Goal: Information Seeking & Learning: Find specific fact

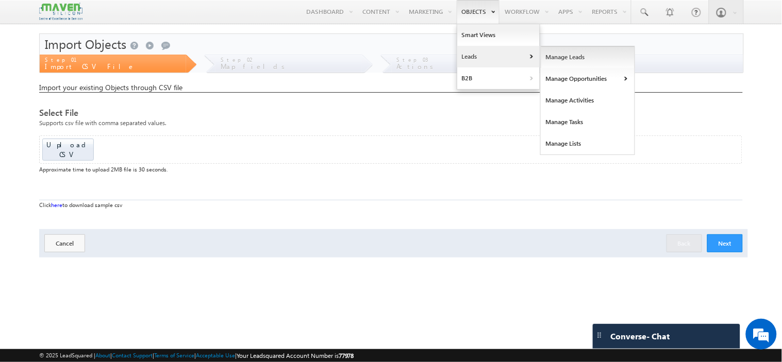
click at [576, 58] on link "Manage Leads" at bounding box center [588, 57] width 94 height 22
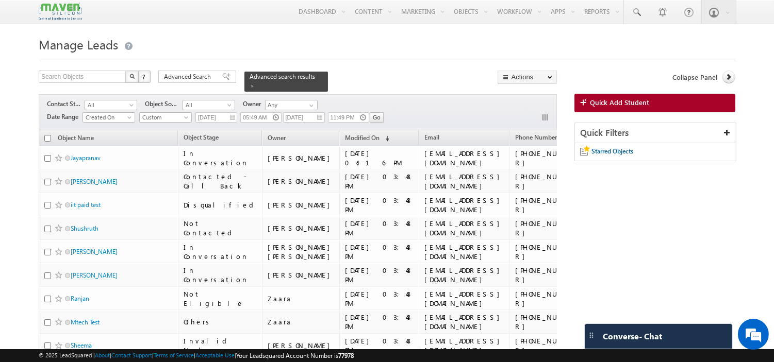
click at [632, 5] on link at bounding box center [636, 12] width 25 height 24
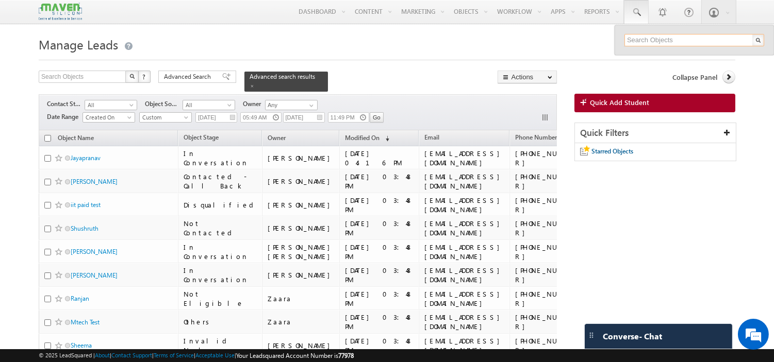
paste input "anilkumarchannel14353@gmail.com"
click at [681, 39] on input "anilkumarchannel14353@gmail.com" at bounding box center [694, 40] width 140 height 12
paste input "triptitiwari0912"
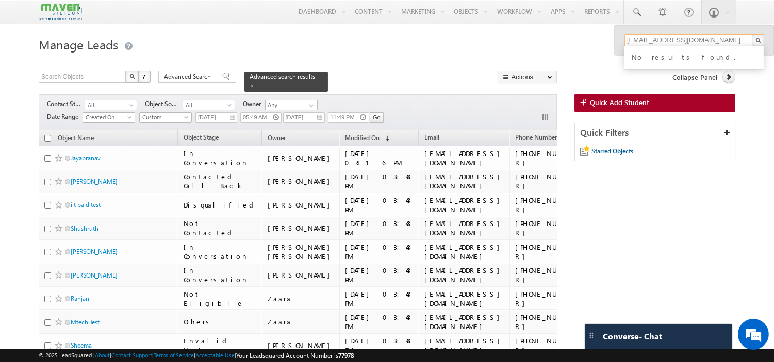
click at [665, 38] on input "triptitiwari0912@gmail.com" at bounding box center [694, 40] width 140 height 12
paste input "nowfalahamed46"
click at [654, 37] on input "nowfalahamed46@gmail.com" at bounding box center [694, 40] width 140 height 12
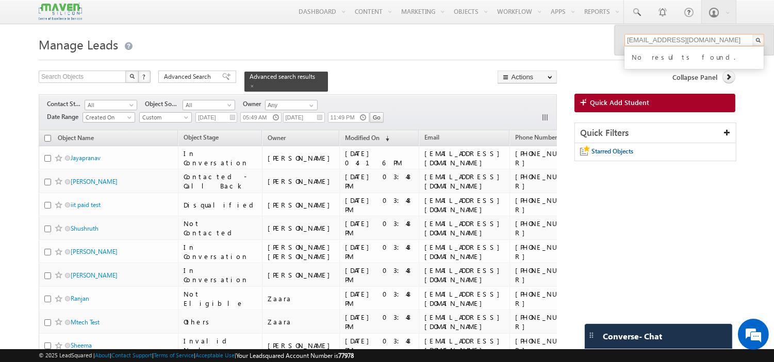
click at [654, 37] on input "nowfalahamed46@gmail.com" at bounding box center [694, 40] width 140 height 12
paste input "himanshu.bhavani11"
click at [675, 40] on input "himanshu.bhavani11@gmail.com" at bounding box center [694, 40] width 140 height 12
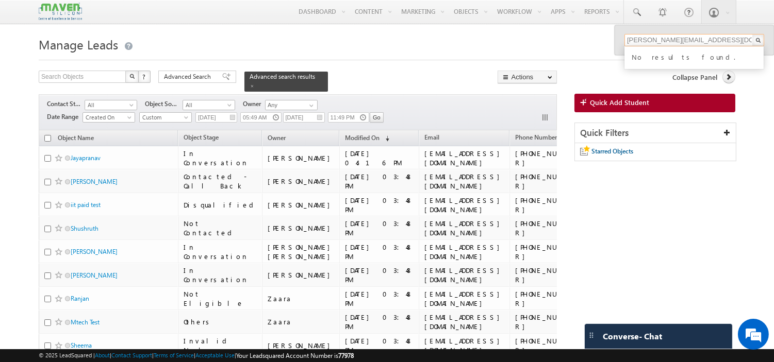
click at [675, 40] on input "himanshu.bhavani11@gmail.com" at bounding box center [694, 40] width 140 height 12
paste input "kshrivastava786"
click at [691, 43] on input "kshrivastava786@gmail.com" at bounding box center [694, 40] width 140 height 12
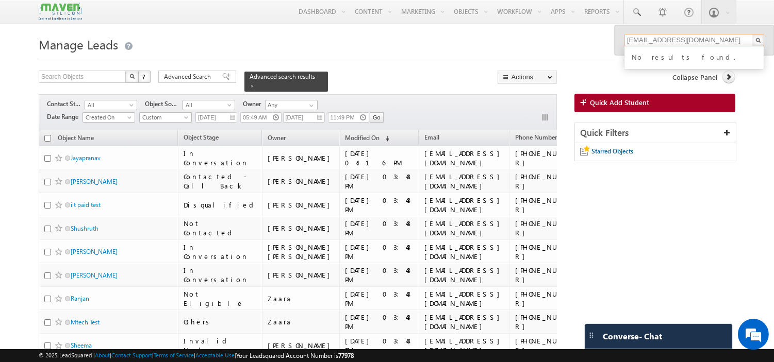
paste input "prajwalgaargesh"
click at [671, 40] on input "prajwalgaargesh@gmail.com" at bounding box center [694, 40] width 140 height 12
paste input "gulabo"
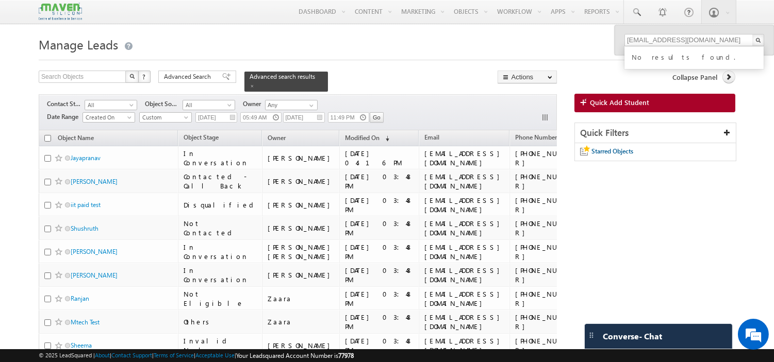
click at [679, 39] on div "Help Center" at bounding box center [700, 33] width 61 height 13
click at [679, 39] on input "gulabo@gmail.com" at bounding box center [694, 40] width 140 height 12
paste input "kotabalu121"
click at [645, 40] on input "kotabalu121@gmail.com" at bounding box center [694, 40] width 140 height 12
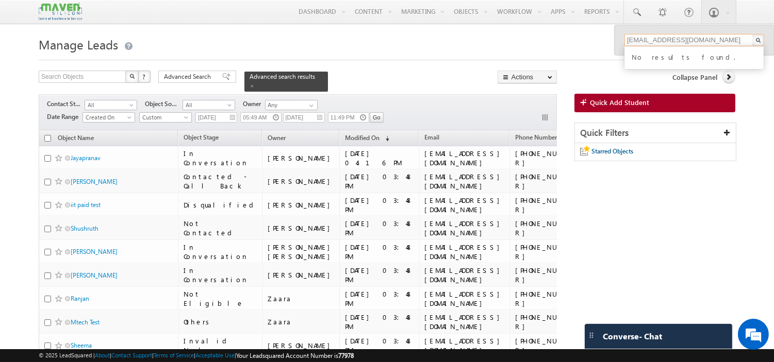
click at [645, 40] on input "kotabalu121@gmail.com" at bounding box center [694, 40] width 140 height 12
paste input "sayedirfanbelagavi"
click at [648, 39] on input "sayedirfanbelagavi@gmail.com" at bounding box center [694, 40] width 140 height 12
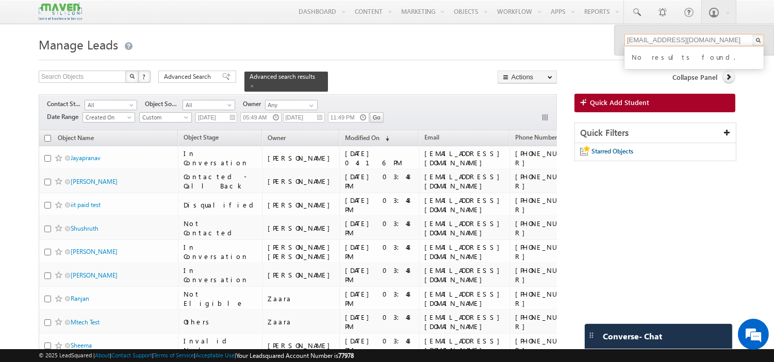
paste input "basavarajukaggeresangamesh"
click at [671, 42] on input "basavarajukaggeresangamesh@gmail.com" at bounding box center [694, 40] width 140 height 12
paste input "dharshansjce"
click at [658, 36] on input "dharshansjce@gmail.com" at bounding box center [694, 40] width 140 height 12
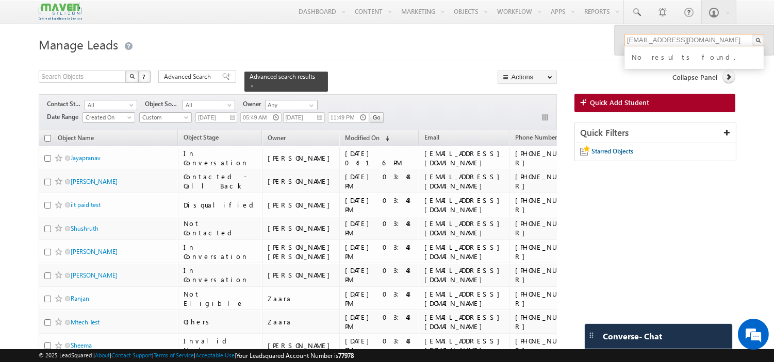
click at [658, 36] on input "dharshansjce@gmail.com" at bounding box center [694, 40] width 140 height 12
paste input "gaurisankarcharingia"
click at [661, 38] on input "gaurisankarcharingia@gmail.com" at bounding box center [694, 40] width 140 height 12
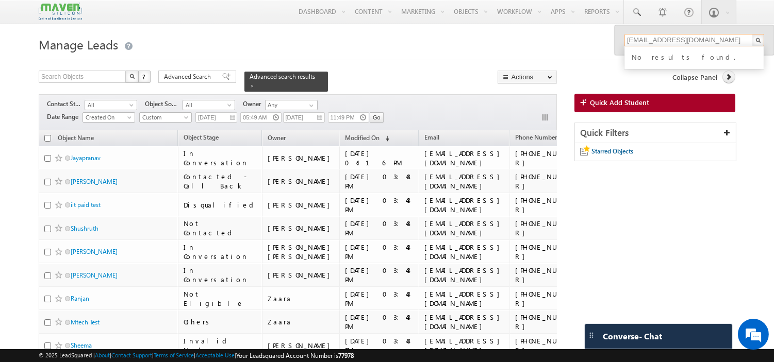
click at [661, 38] on input "gaurisankarcharingia@gmail.com" at bounding box center [694, 40] width 140 height 12
paste input "asharmap"
click at [675, 39] on input "asharmap@gmail.com" at bounding box center [694, 40] width 140 height 12
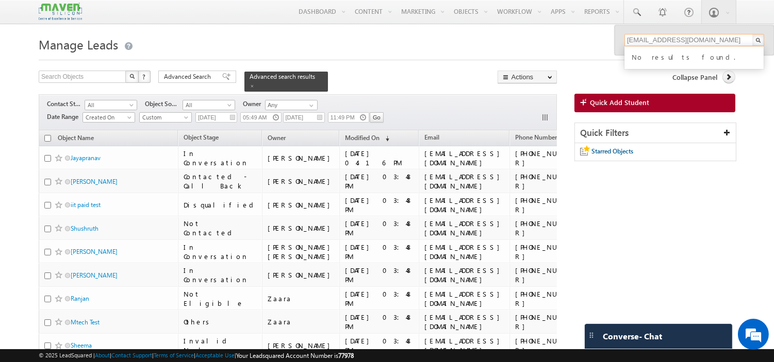
paste input "shikhaayushi08"
click at [678, 43] on input "shikhaayushi08@gmail.com" at bounding box center [694, 40] width 140 height 12
paste input "kulkarnikaka420"
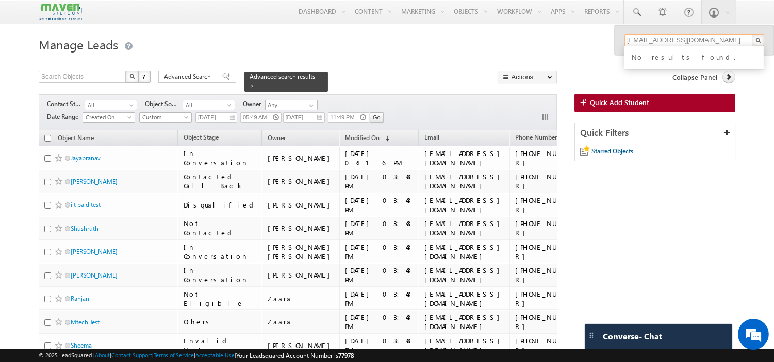
click at [660, 44] on input "kulkarnikaka420@gmail.com" at bounding box center [694, 40] width 140 height 12
paste input "suprajaramala123"
click at [648, 39] on input "suprajaramala123@gmail.com" at bounding box center [694, 40] width 140 height 12
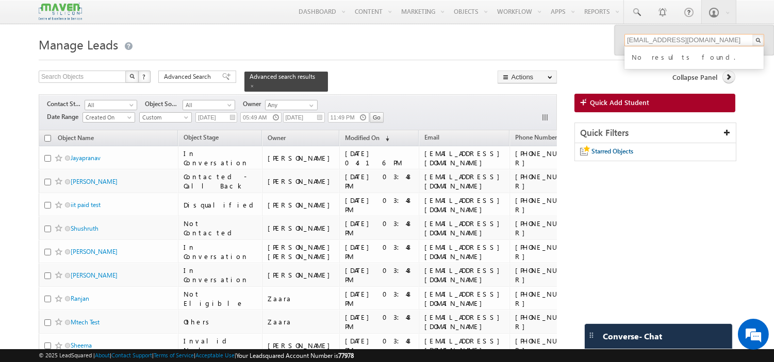
click at [648, 39] on input "suprajaramala123@gmail.com" at bounding box center [694, 40] width 140 height 12
paste input "eramkhantanwir98"
click at [662, 40] on input "eramkhantanwir98@gmail.com" at bounding box center [694, 40] width 140 height 12
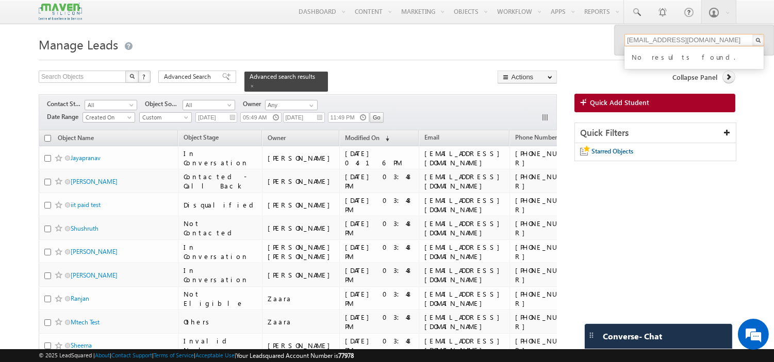
click at [662, 40] on input "eramkhantanwir98@gmail.com" at bounding box center [694, 40] width 140 height 12
paste input "9674262591"
click at [667, 36] on input "9674262591" at bounding box center [694, 40] width 140 height 12
paste input "963729134"
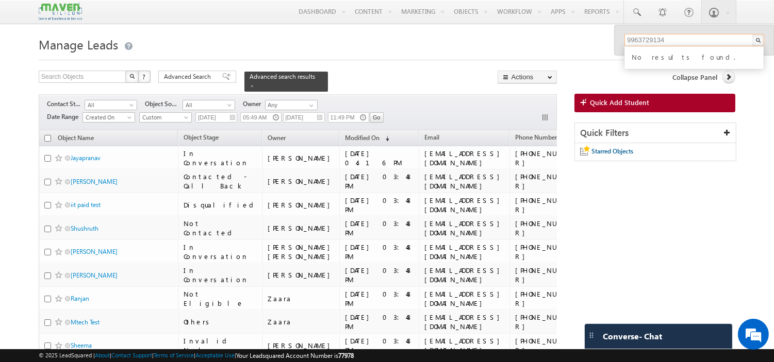
click at [668, 39] on input "9963729134" at bounding box center [694, 40] width 140 height 12
paste input "83403016"
click at [646, 38] on div "Search Objects" at bounding box center [657, 33] width 87 height 13
click at [646, 38] on input "9834030164" at bounding box center [694, 40] width 140 height 12
paste input "21945050"
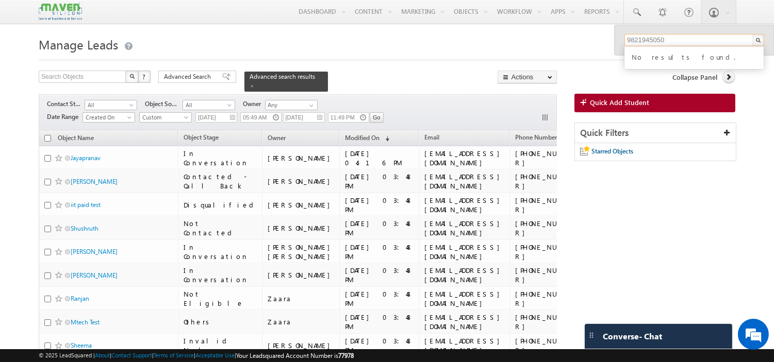
click at [668, 43] on input "9821945050" at bounding box center [694, 40] width 140 height 12
paste input "8075531908"
click at [669, 40] on input "8075531908" at bounding box center [694, 40] width 140 height 12
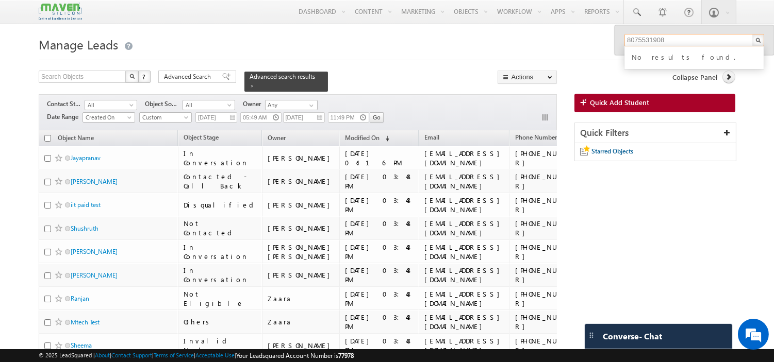
paste input "638957279"
click at [671, 36] on input "8638957279" at bounding box center [694, 40] width 140 height 12
paste input "9986984464"
click at [664, 42] on input "9986984464" at bounding box center [694, 40] width 140 height 12
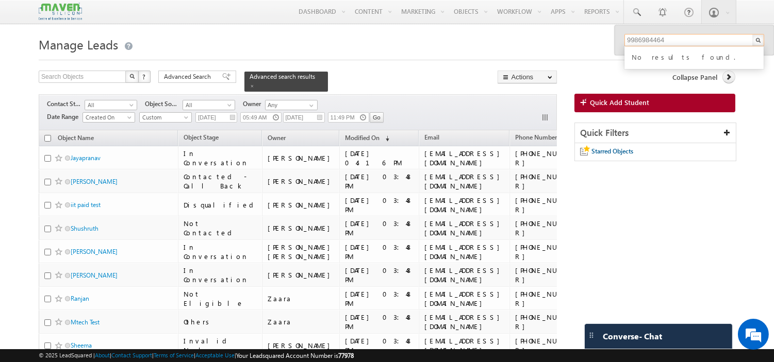
click at [664, 42] on input "9986984464" at bounding box center [694, 40] width 140 height 12
paste input "45762362"
click at [652, 38] on input "9945762362" at bounding box center [694, 40] width 140 height 12
paste input "8123890839"
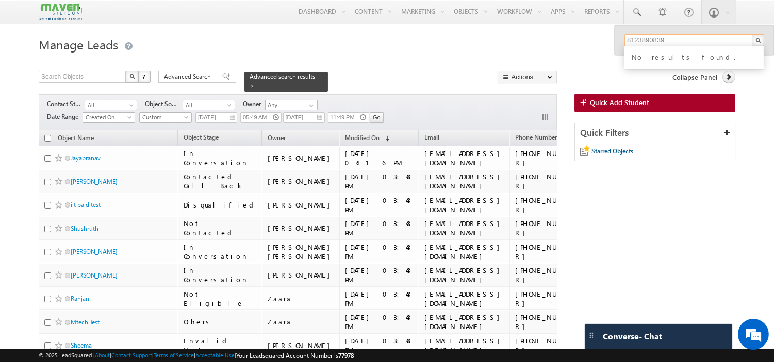
click at [664, 38] on input "8123890839" at bounding box center [694, 40] width 140 height 12
paste input "9182632262"
click at [661, 36] on input "9182632262" at bounding box center [694, 40] width 140 height 12
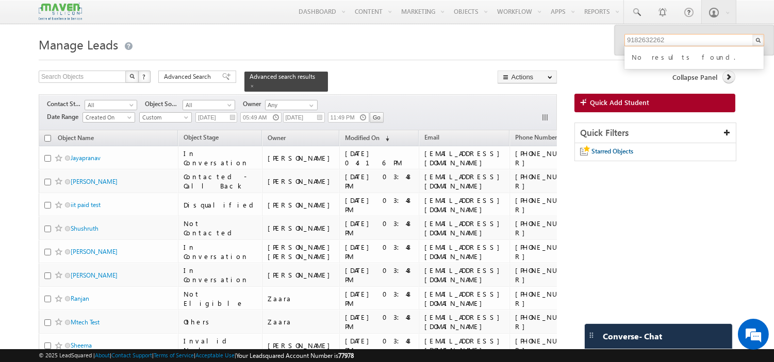
paste input "653895375"
click at [650, 38] on input "9653895375" at bounding box center [694, 40] width 140 height 12
paste input "448037444"
click at [683, 42] on input "9448037444" at bounding box center [694, 40] width 140 height 12
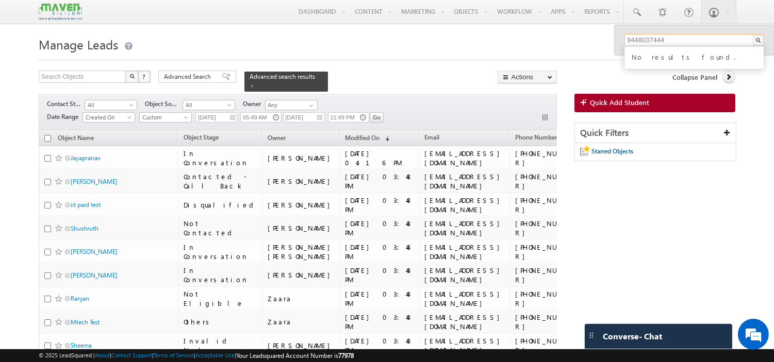
click at [683, 42] on input "9448037444" at bounding box center [694, 40] width 140 height 12
paste input "8057830155"
click at [670, 34] on input "8057830155" at bounding box center [694, 40] width 140 height 12
paste input "9879276386"
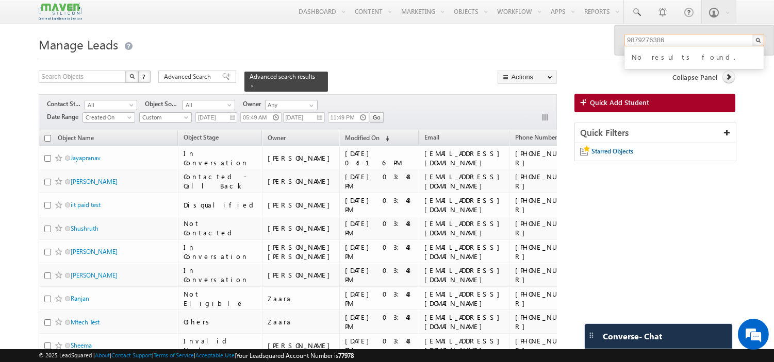
click at [655, 39] on input "9879276386" at bounding box center [694, 40] width 140 height 12
paste input "606592388"
click at [656, 40] on input "9606592388" at bounding box center [694, 40] width 140 height 12
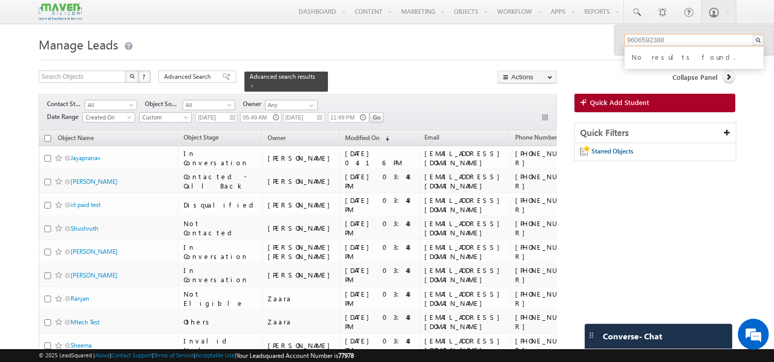
paste input "810527235"
click at [677, 39] on input "8105272358" at bounding box center [694, 40] width 140 height 12
paste input "9398755314"
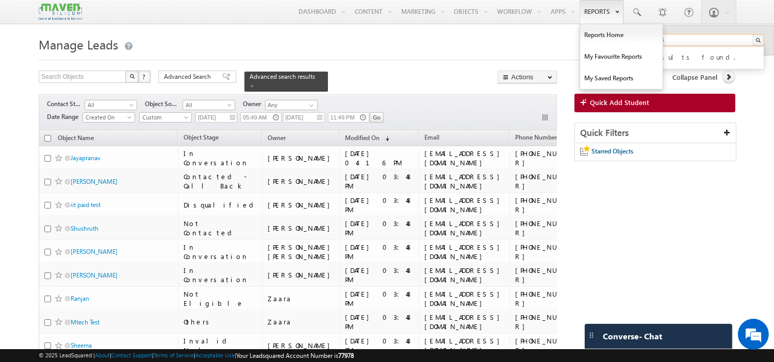
type input "9398755314"
